Goal: Transaction & Acquisition: Download file/media

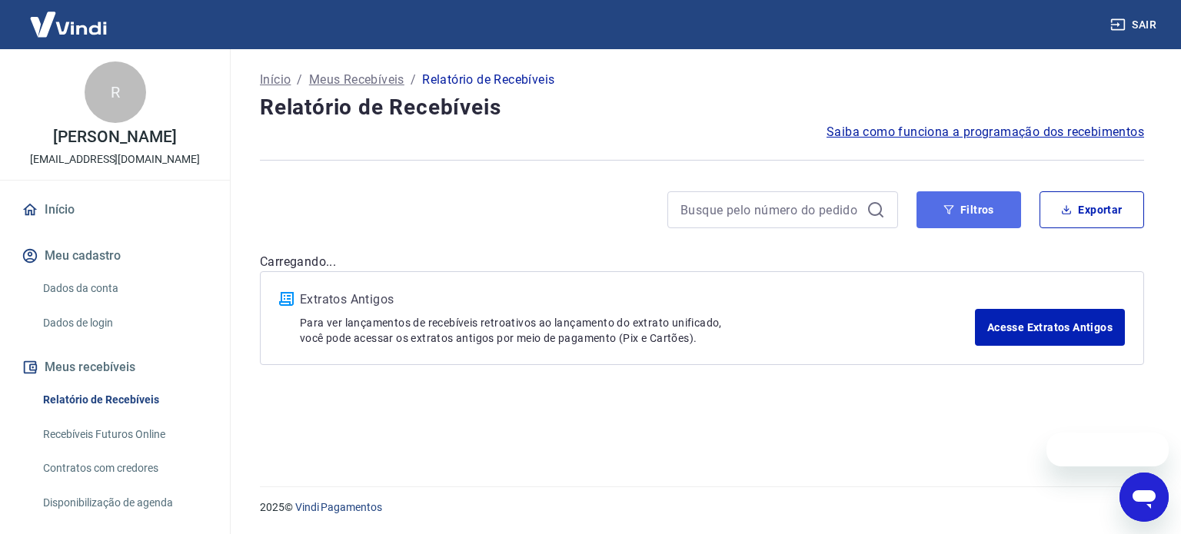
click at [984, 213] on button "Filtros" at bounding box center [969, 209] width 105 height 37
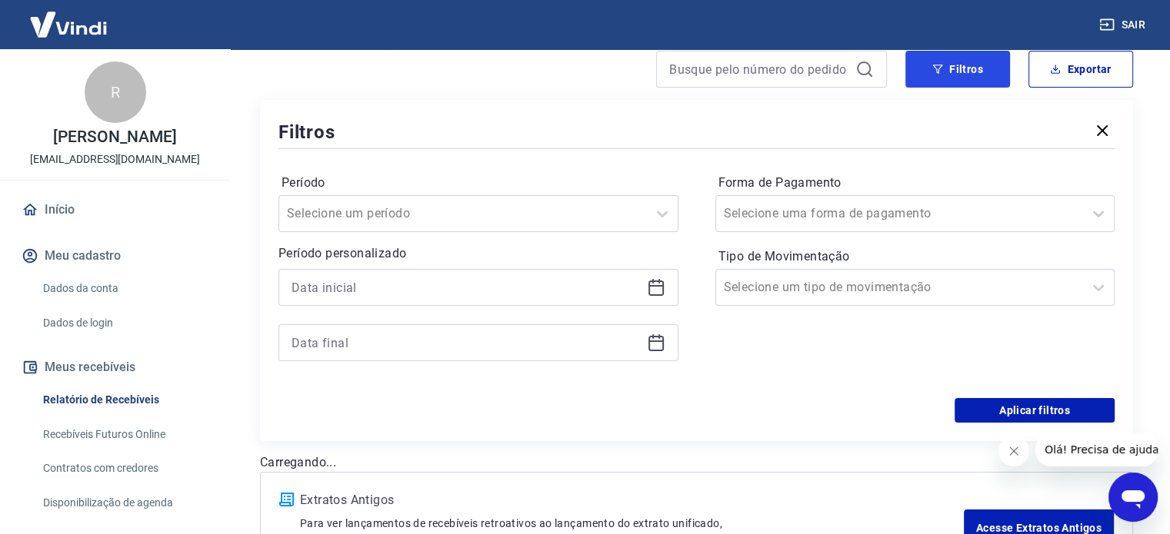
scroll to position [154, 0]
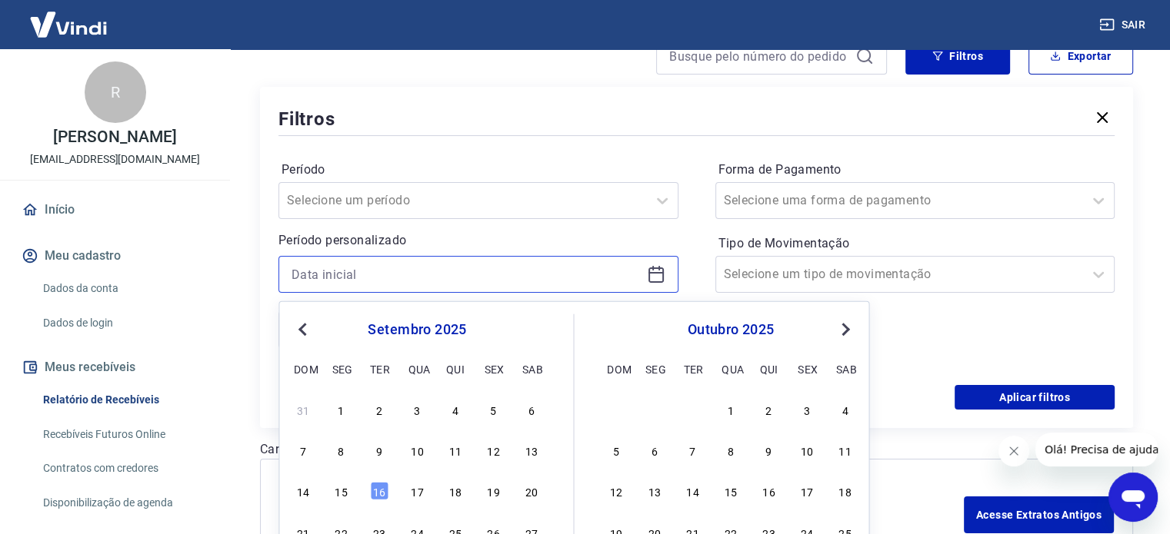
click at [365, 282] on input at bounding box center [465, 274] width 349 height 23
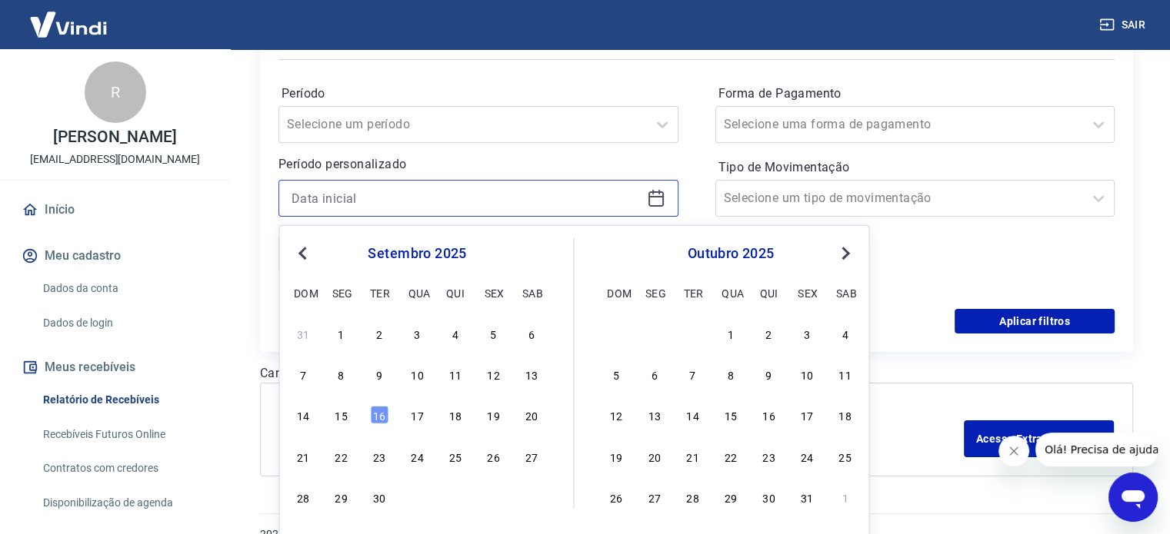
scroll to position [231, 0]
click at [336, 424] on div "14 15 16 17 18 19 20" at bounding box center [416, 414] width 251 height 22
click at [341, 417] on div "15" at bounding box center [341, 414] width 18 height 18
type input "[DATE]"
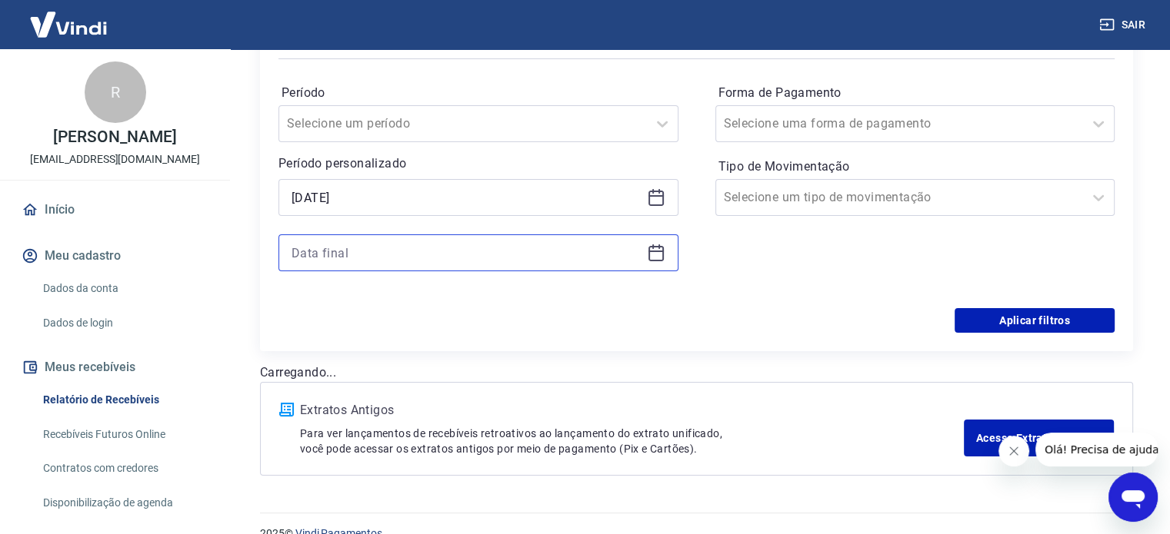
click at [335, 250] on input at bounding box center [465, 252] width 349 height 23
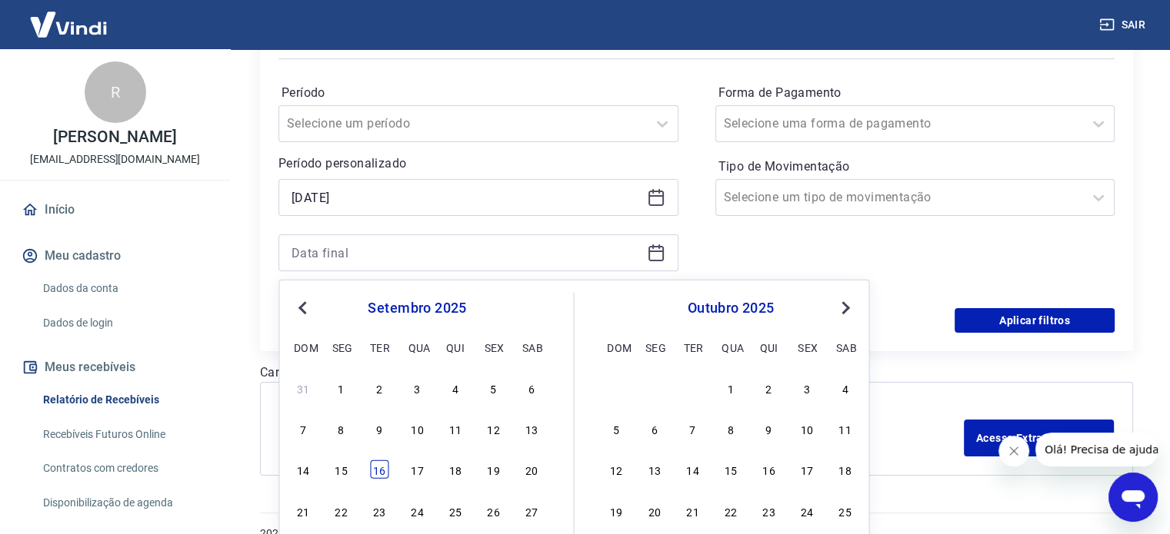
click at [378, 467] on div "16" at bounding box center [379, 470] width 18 height 18
type input "[DATE]"
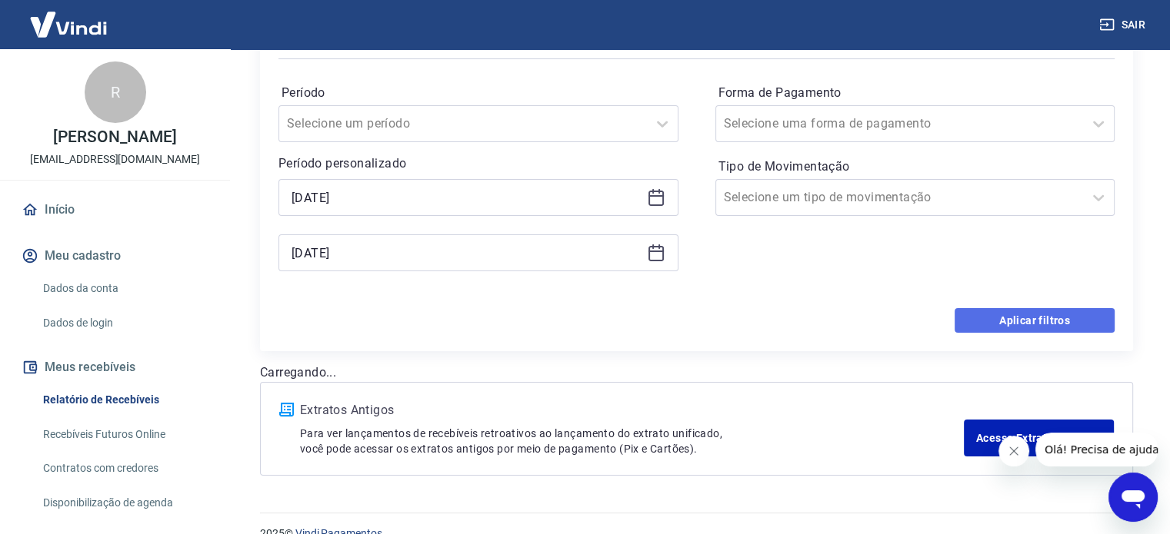
click at [998, 329] on button "Aplicar filtros" at bounding box center [1034, 320] width 160 height 25
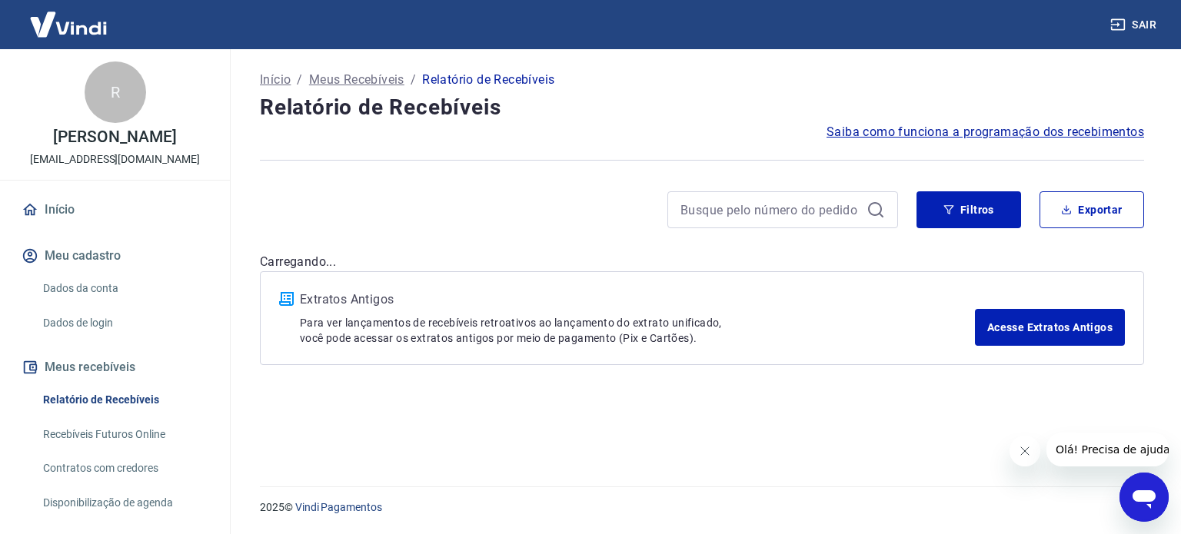
click at [1014, 446] on button "Fechar mensagem da empresa" at bounding box center [1024, 451] width 31 height 31
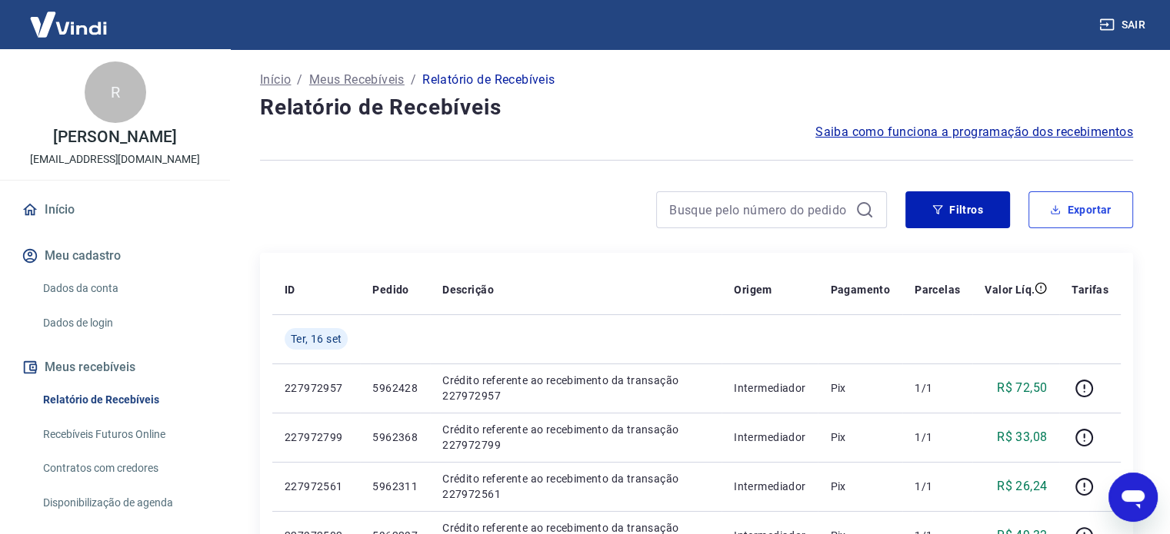
click at [1057, 199] on button "Exportar" at bounding box center [1080, 209] width 105 height 37
type input "[DATE]"
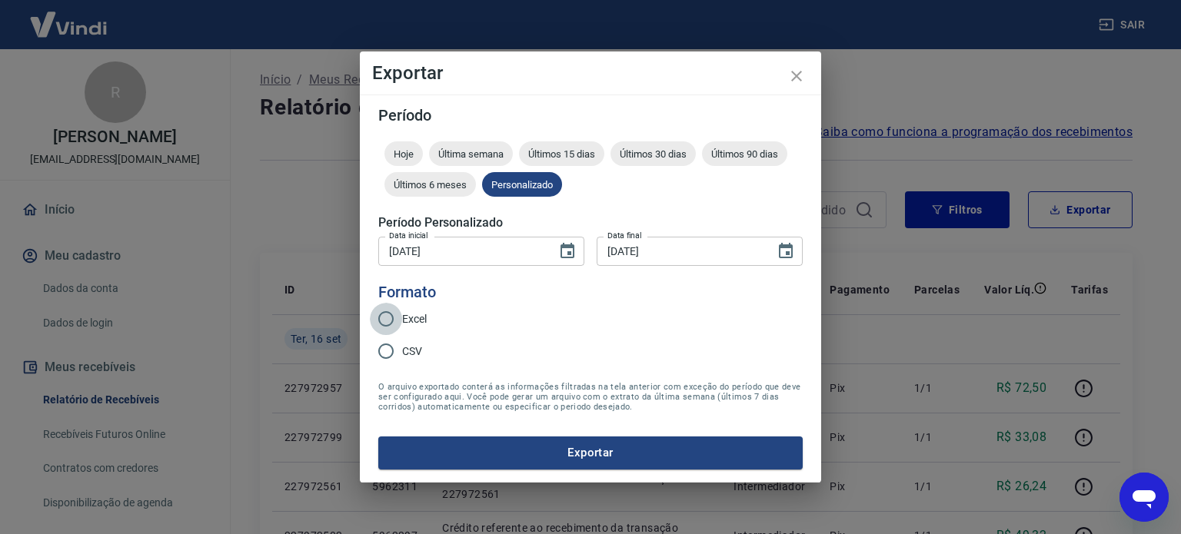
click at [398, 325] on input "Excel" at bounding box center [386, 319] width 32 height 32
radio input "true"
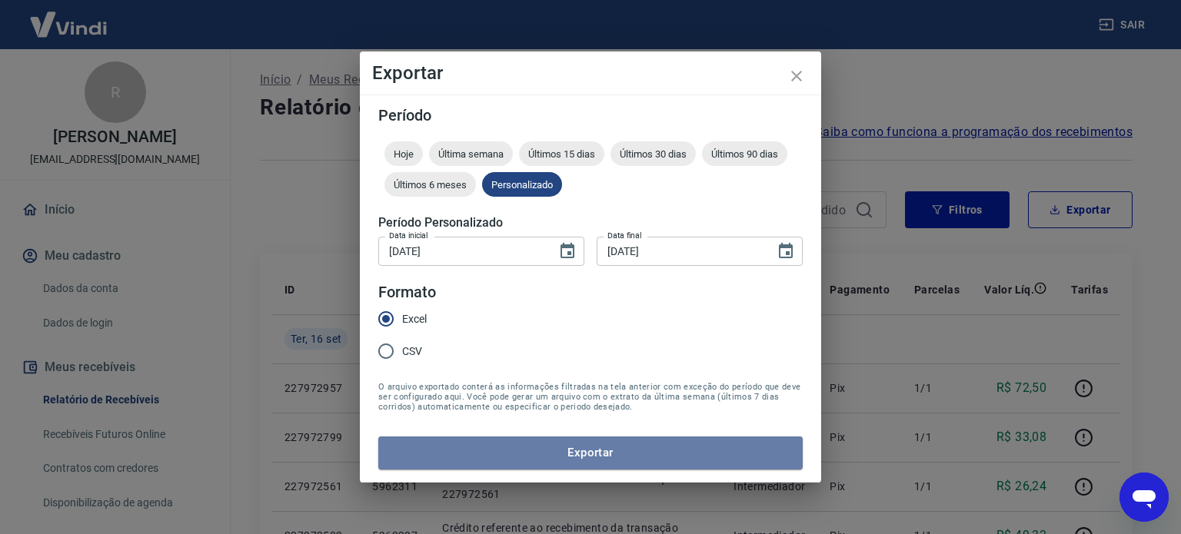
click at [541, 444] on button "Exportar" at bounding box center [590, 453] width 424 height 32
